Goal: Find specific page/section: Find specific page/section

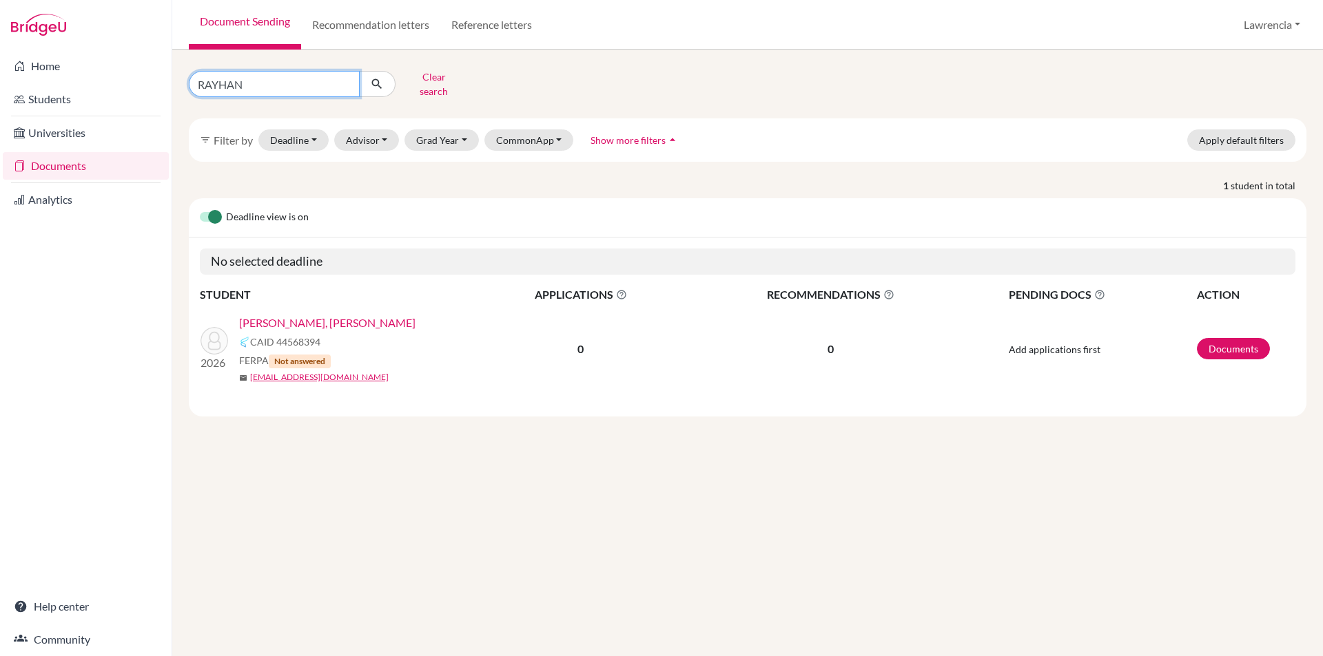
click at [259, 71] on input "RAYHAN" at bounding box center [274, 84] width 171 height 26
type input "R"
type input "BRIAN"
click button "submit" at bounding box center [377, 84] width 37 height 26
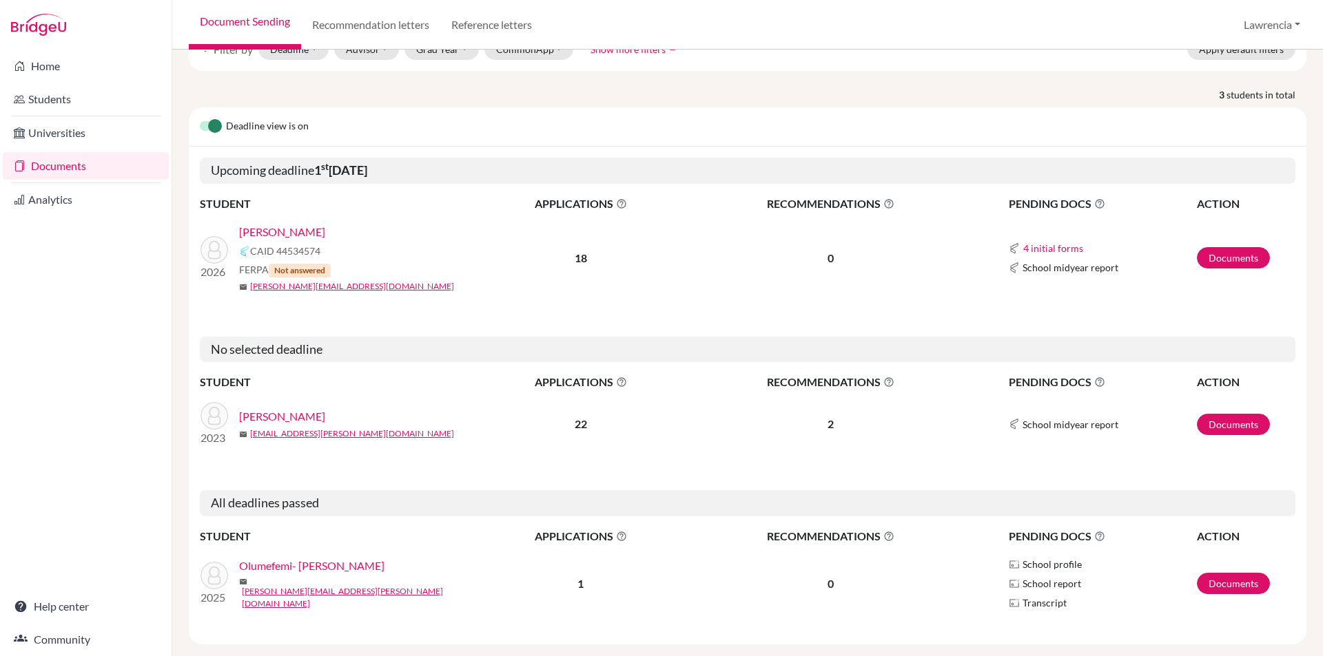
scroll to position [103, 0]
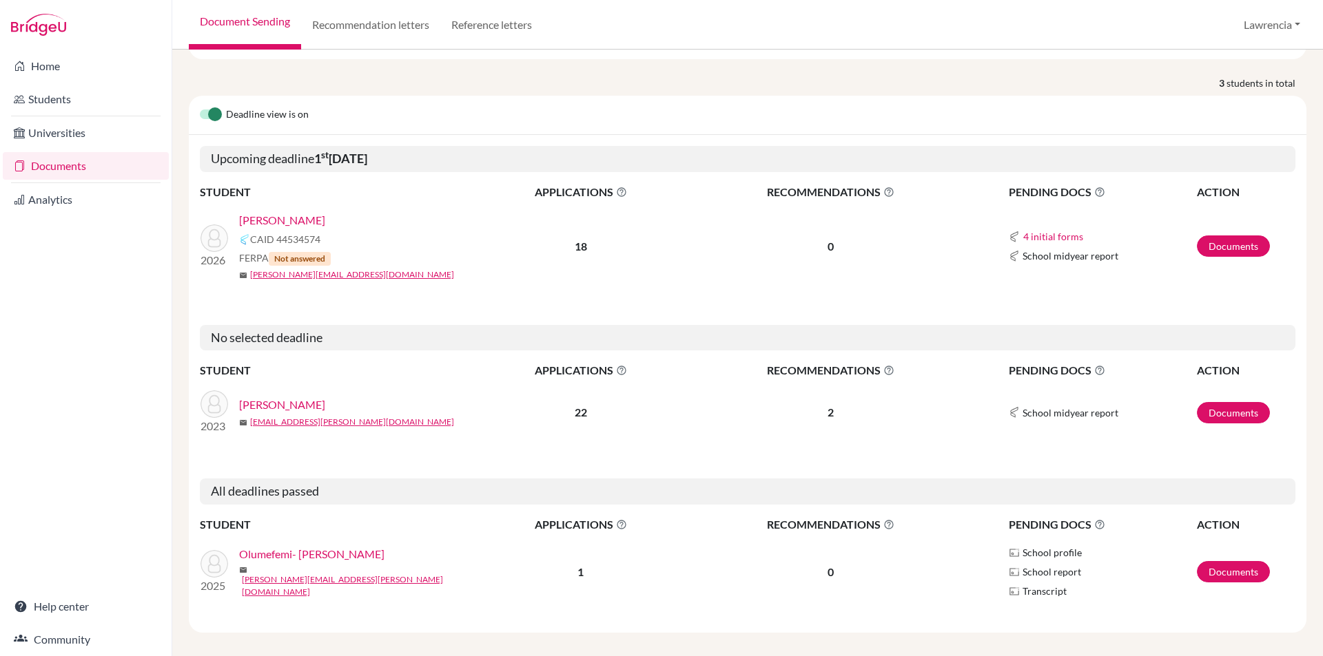
click at [323, 212] on link "[PERSON_NAME]" at bounding box center [282, 220] width 86 height 17
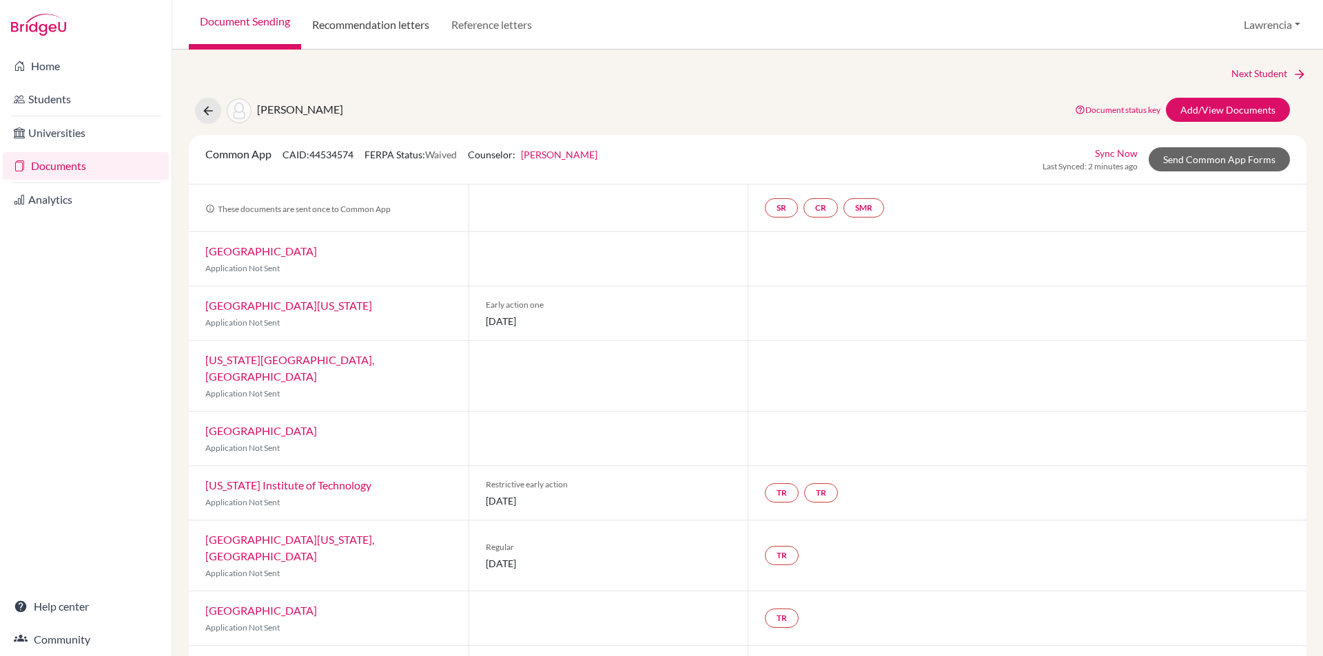
click at [361, 32] on link "Recommendation letters" at bounding box center [370, 25] width 139 height 50
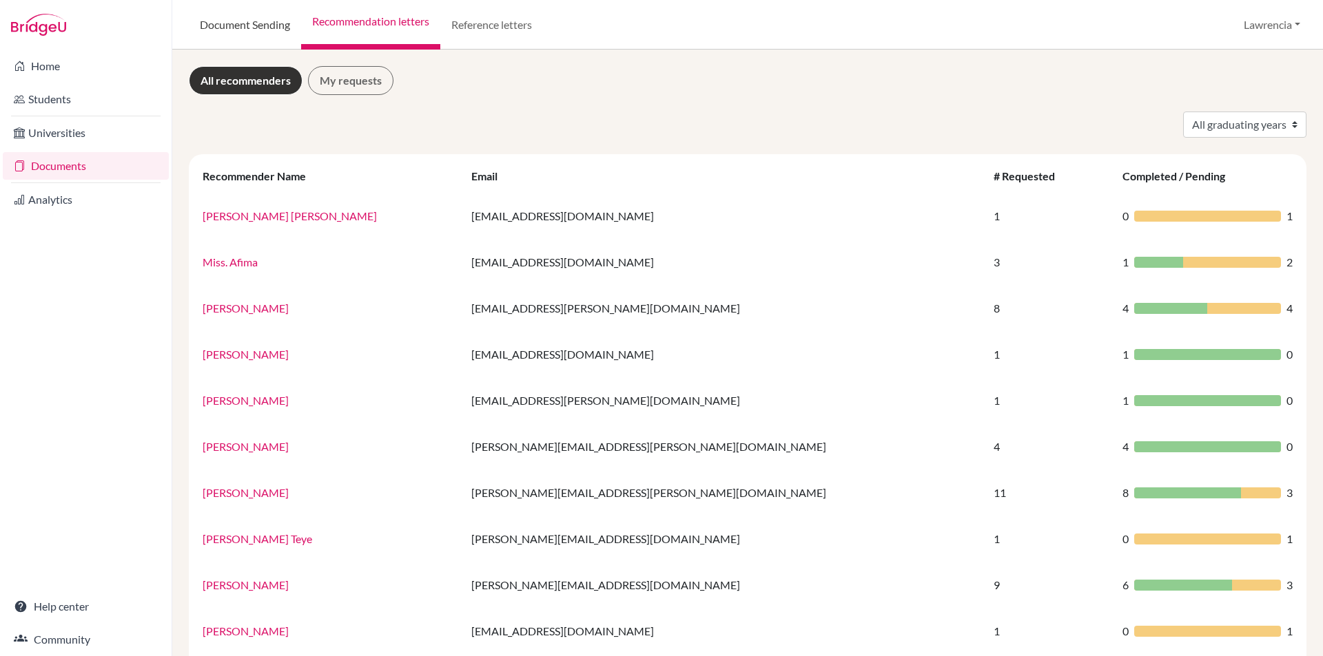
click at [205, 32] on link "Document Sending" at bounding box center [245, 25] width 112 height 50
